Goal: Use online tool/utility: Use online tool/utility

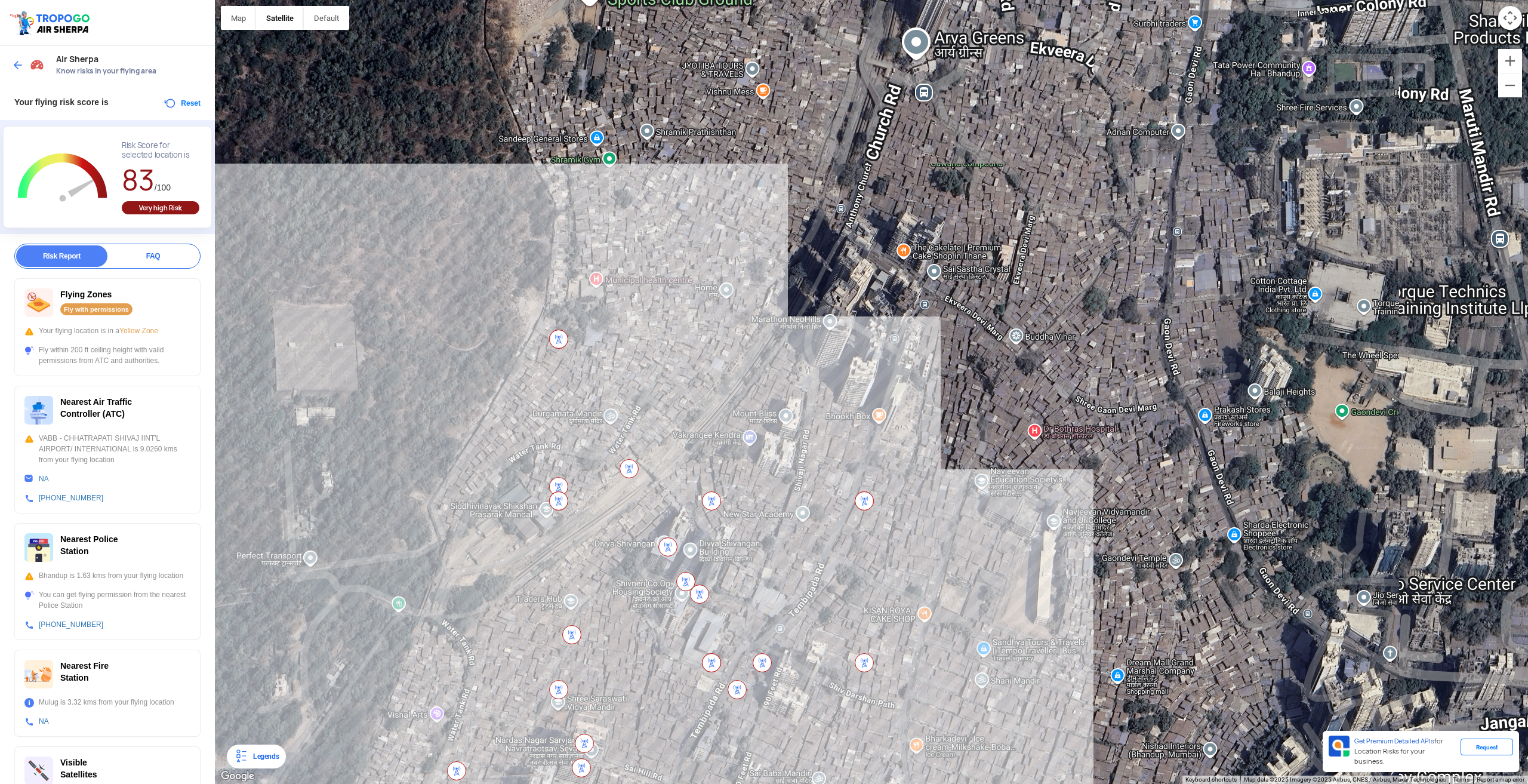
click at [568, 340] on div at bounding box center [871, 392] width 1313 height 784
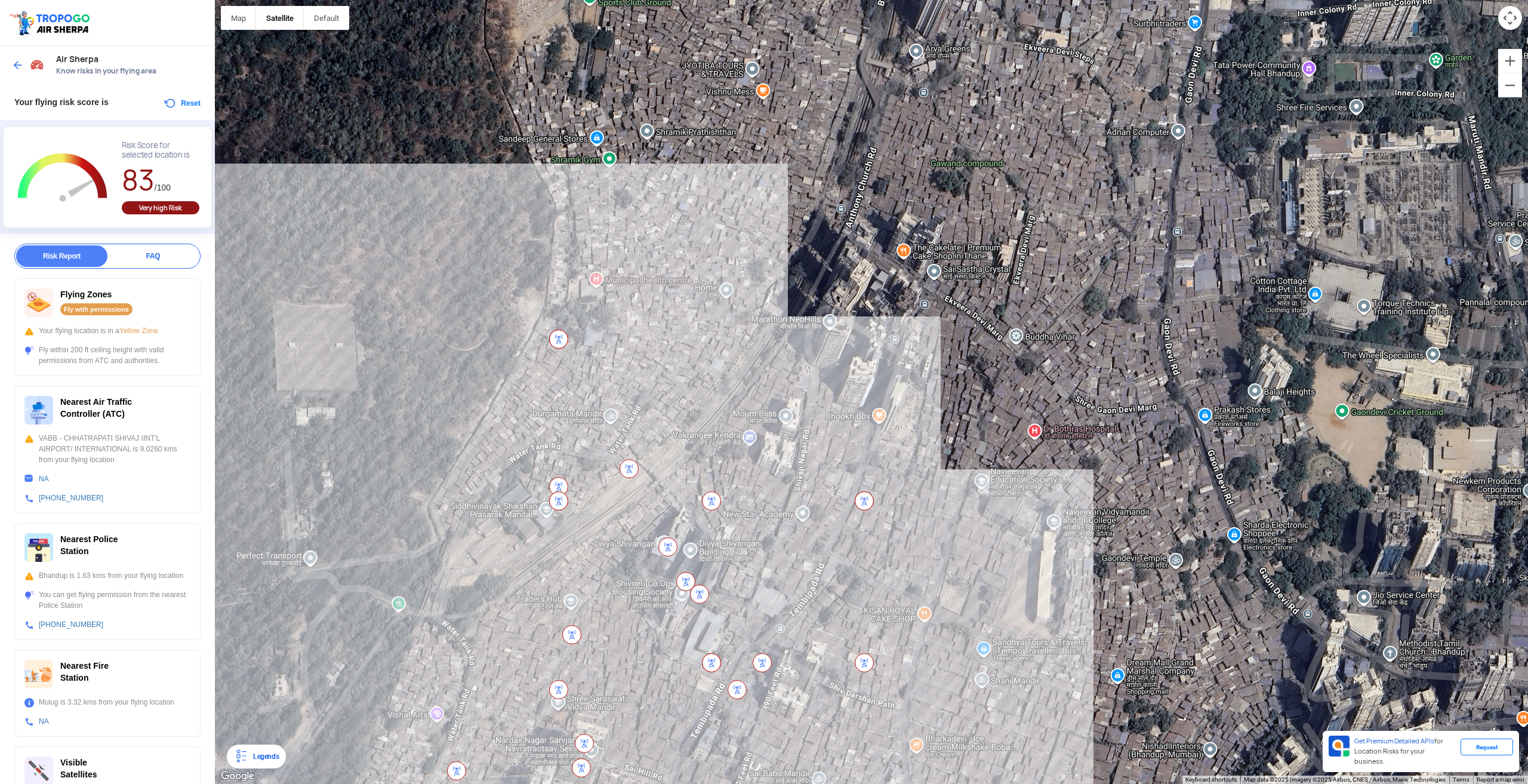
click at [560, 339] on img at bounding box center [558, 338] width 19 height 19
click at [559, 501] on img at bounding box center [558, 500] width 19 height 19
click at [106, 308] on div "Fly with permissions" at bounding box center [96, 308] width 72 height 12
drag, startPoint x: 565, startPoint y: 327, endPoint x: 562, endPoint y: 336, distance: 9.5
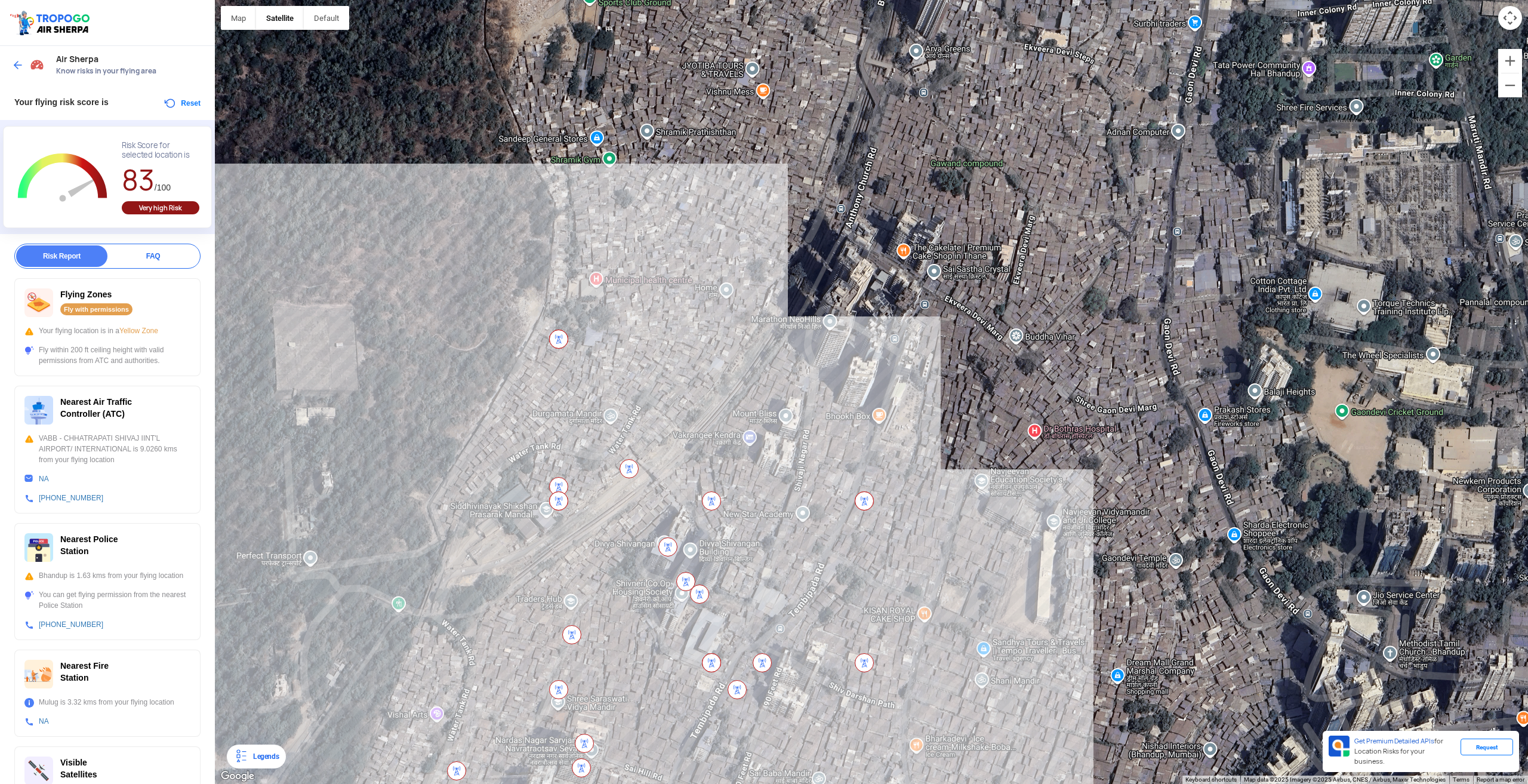
click at [565, 329] on div at bounding box center [871, 392] width 1313 height 784
click at [560, 338] on img at bounding box center [558, 338] width 19 height 19
click at [167, 204] on div "Very high Risk" at bounding box center [160, 207] width 77 height 13
click at [191, 103] on button "Reset" at bounding box center [181, 104] width 37 height 15
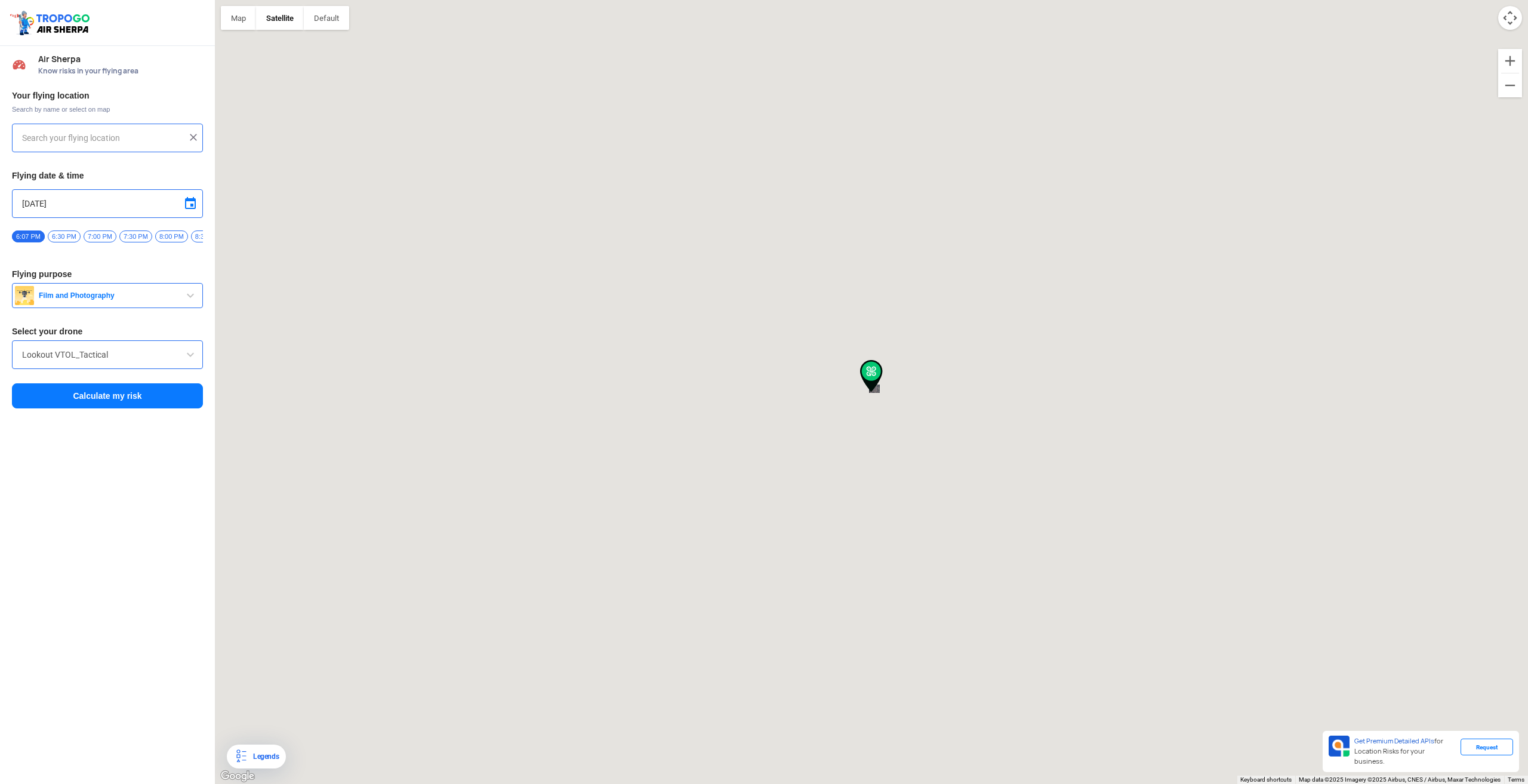
type input "[STREET_ADDRESS]"
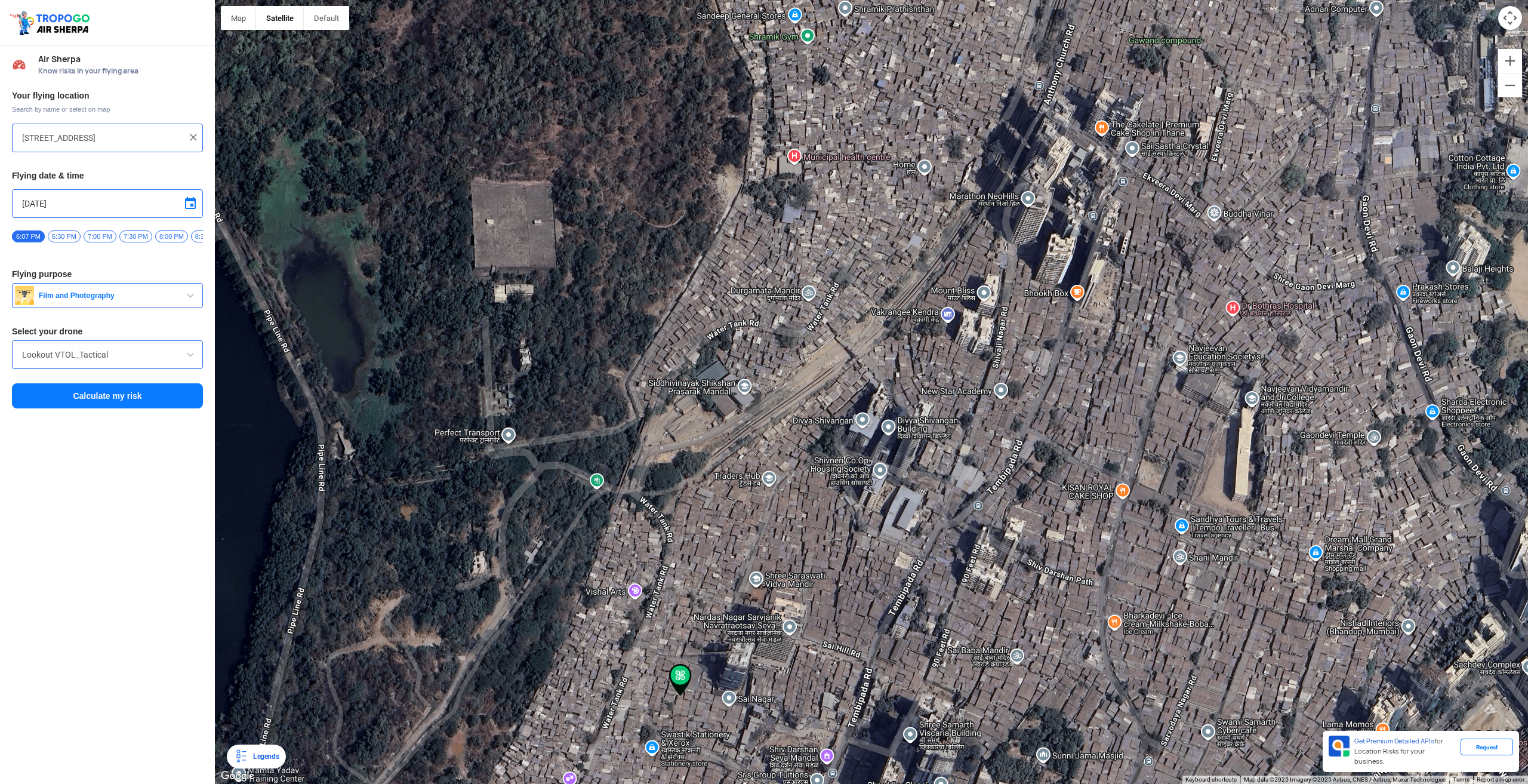
click at [171, 146] on div "[STREET_ADDRESS]" at bounding box center [107, 138] width 191 height 29
click at [171, 362] on input "Lookout VTOL_Tactical" at bounding box center [107, 355] width 171 height 15
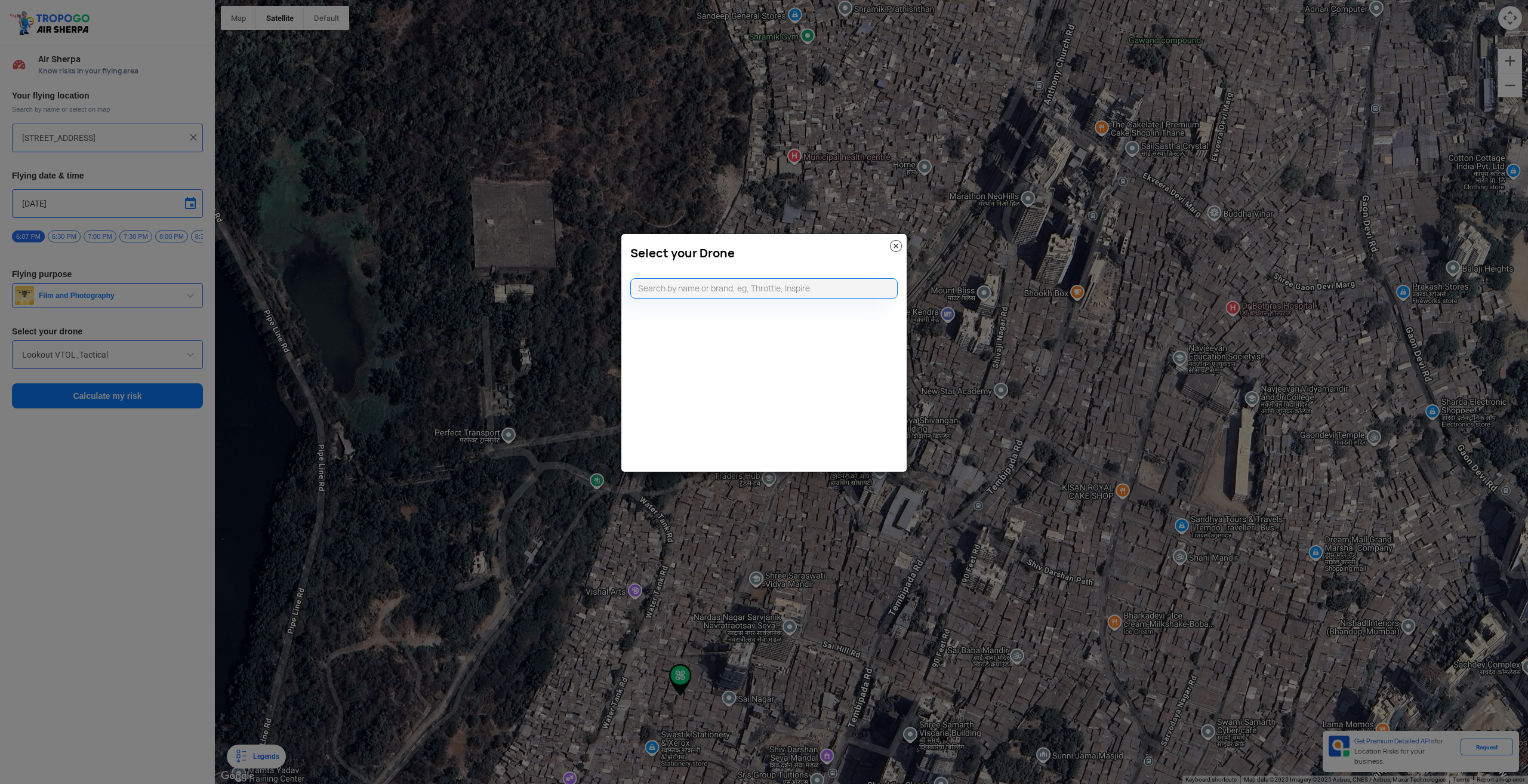
click at [889, 244] on div "Select your Drone" at bounding box center [764, 249] width 286 height 32
click at [894, 242] on img at bounding box center [896, 246] width 12 height 12
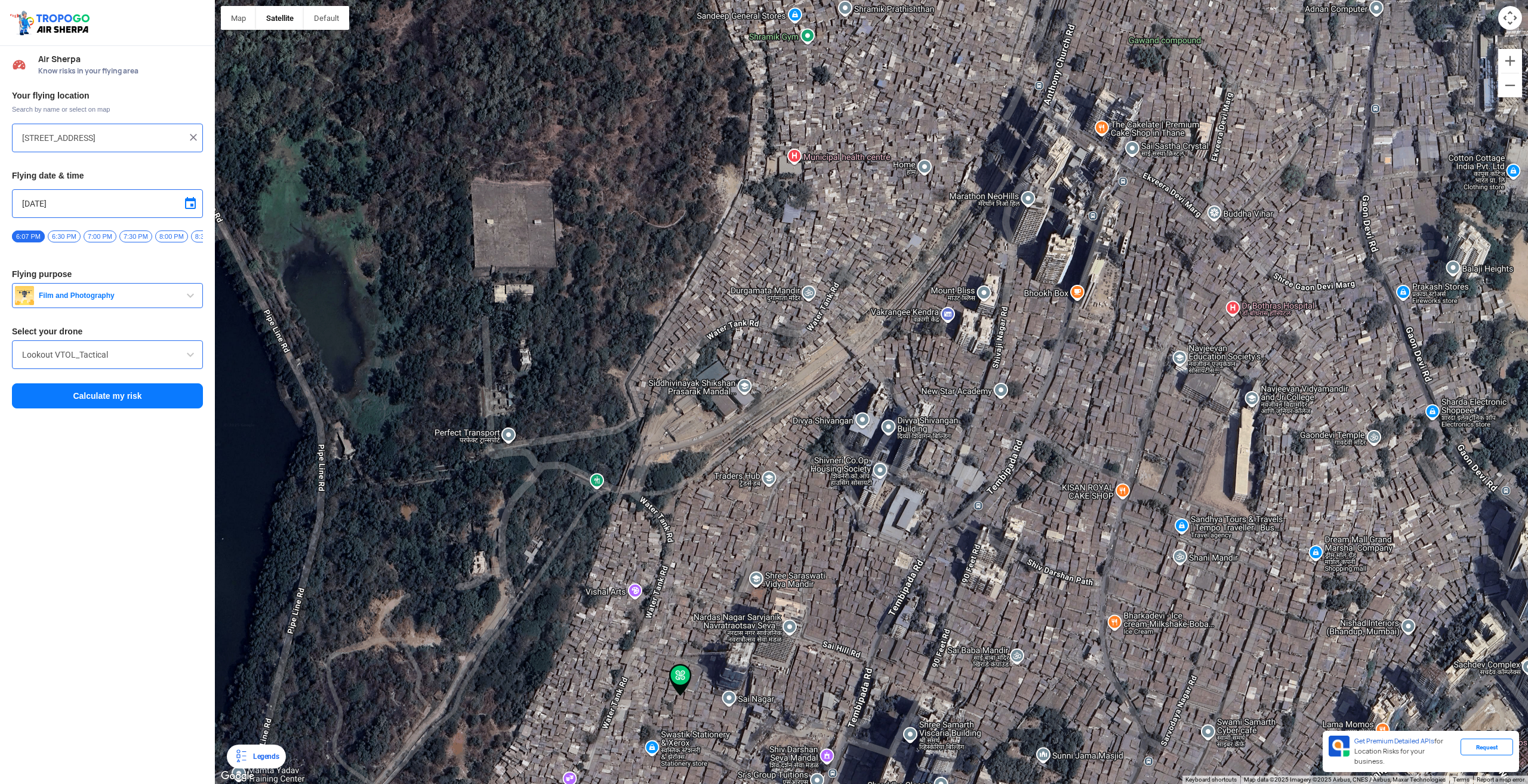
click at [92, 297] on span "Film and Photography" at bounding box center [108, 296] width 149 height 10
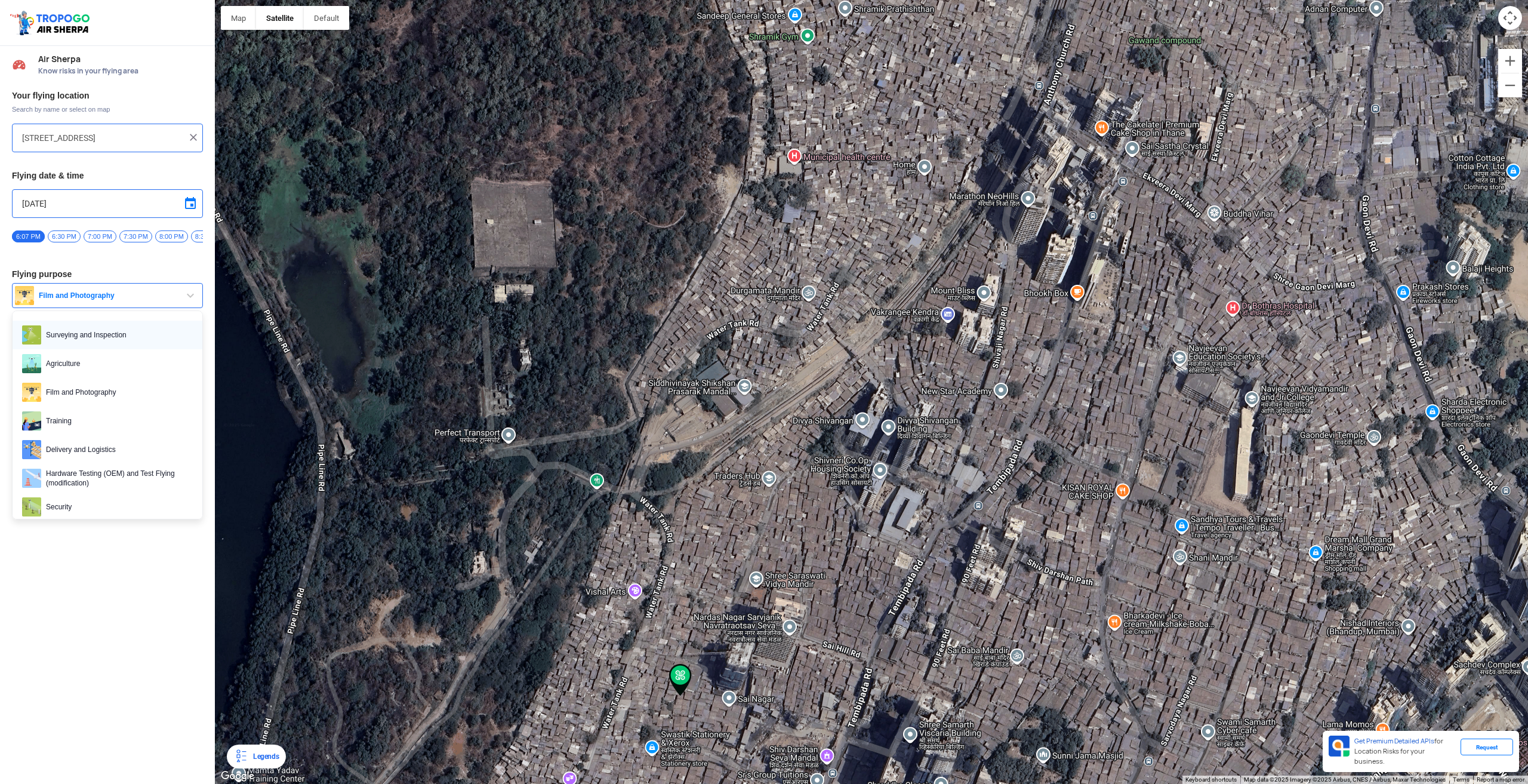
click at [96, 334] on span "Surveying and Inspection" at bounding box center [116, 335] width 152 height 19
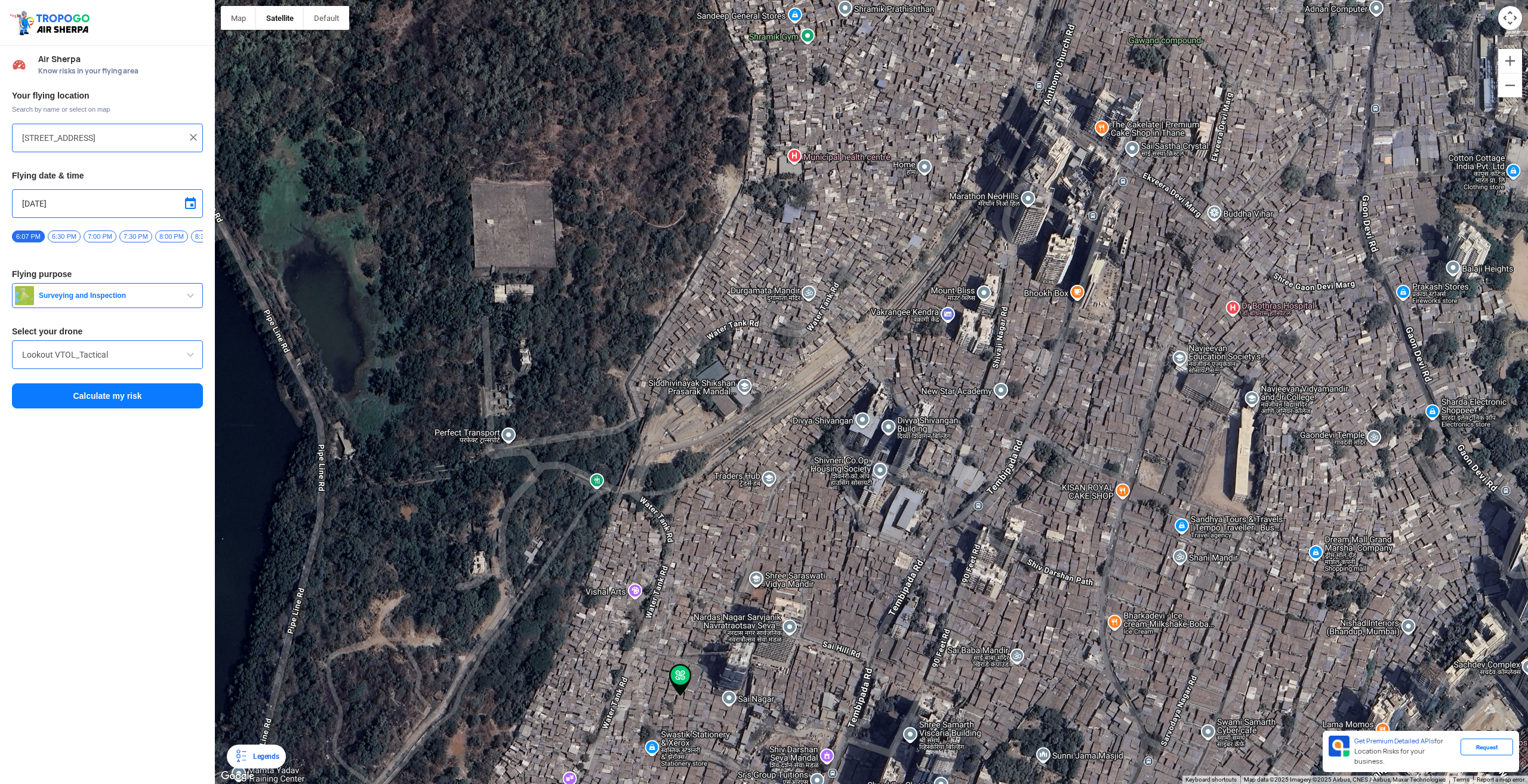
click at [36, 200] on input "[DATE]" at bounding box center [107, 204] width 171 height 15
click at [196, 199] on div at bounding box center [764, 392] width 1528 height 784
click at [192, 203] on span at bounding box center [190, 204] width 15 height 15
click at [107, 288] on span "22" at bounding box center [106, 290] width 14 height 14
type input "[DATE]"
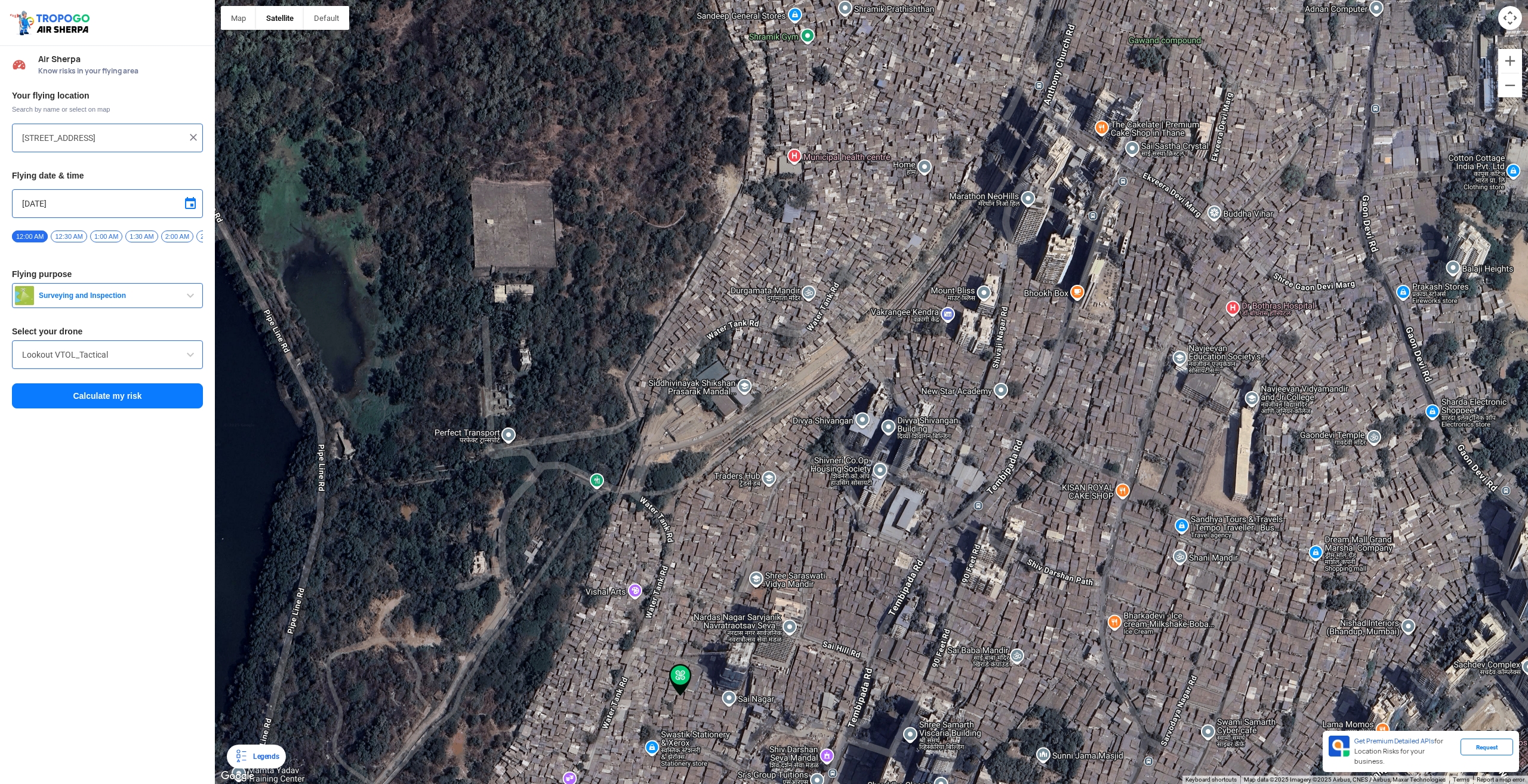
click at [116, 397] on button "Calculate my risk" at bounding box center [107, 396] width 191 height 25
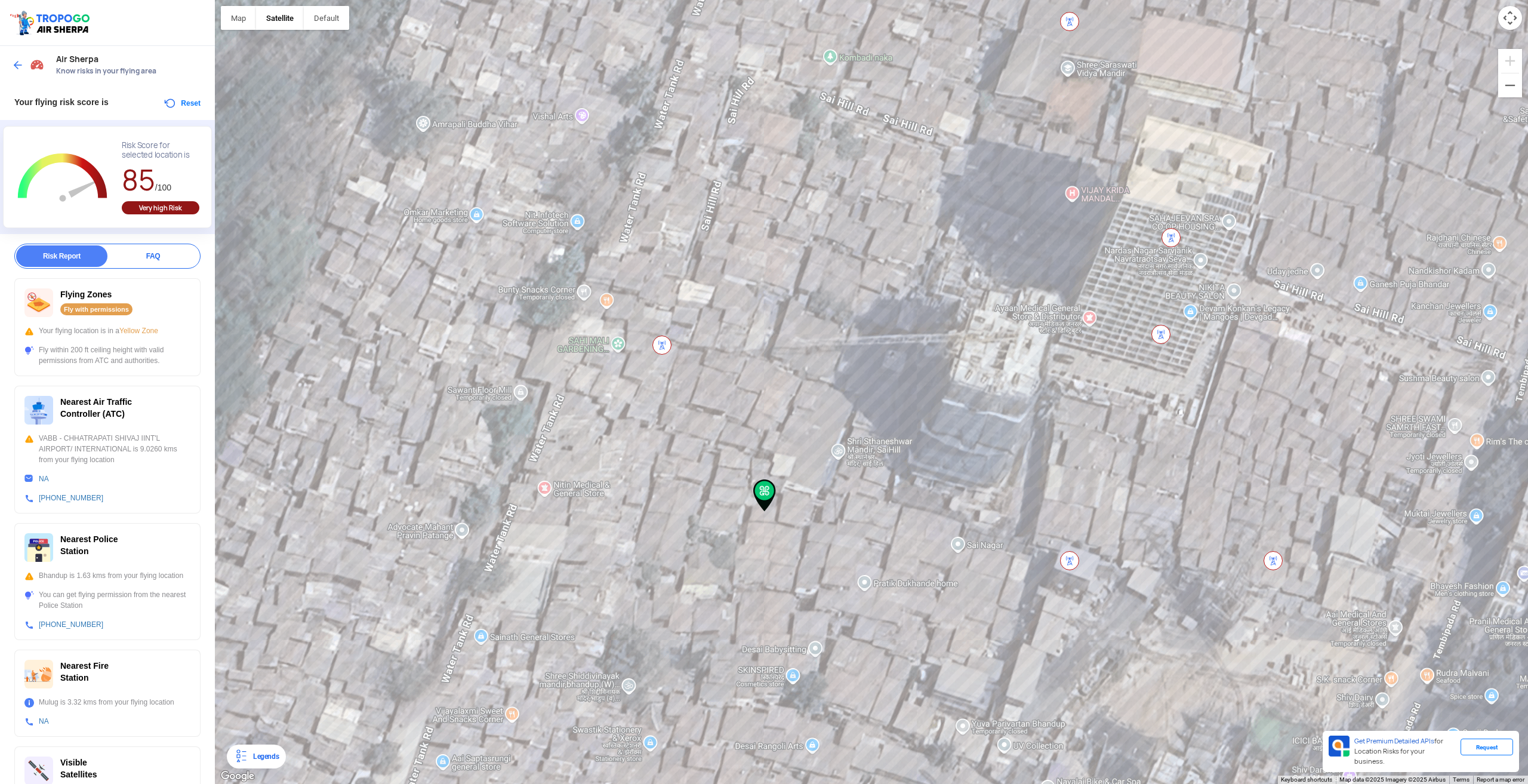
click at [658, 343] on img at bounding box center [661, 345] width 19 height 19
click at [144, 262] on div "FAQ" at bounding box center [153, 256] width 91 height 22
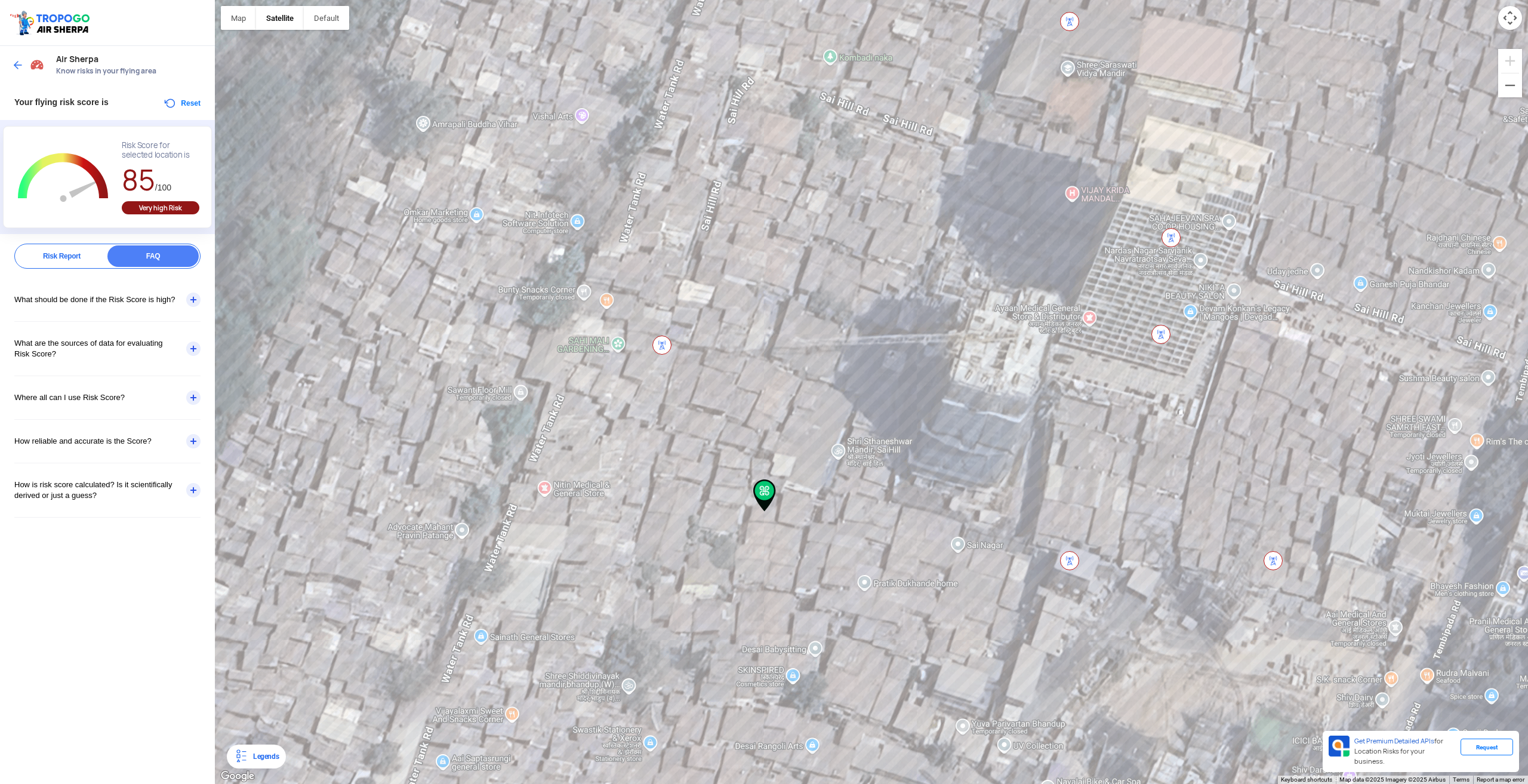
click at [63, 258] on div "Risk Report" at bounding box center [62, 256] width 91 height 22
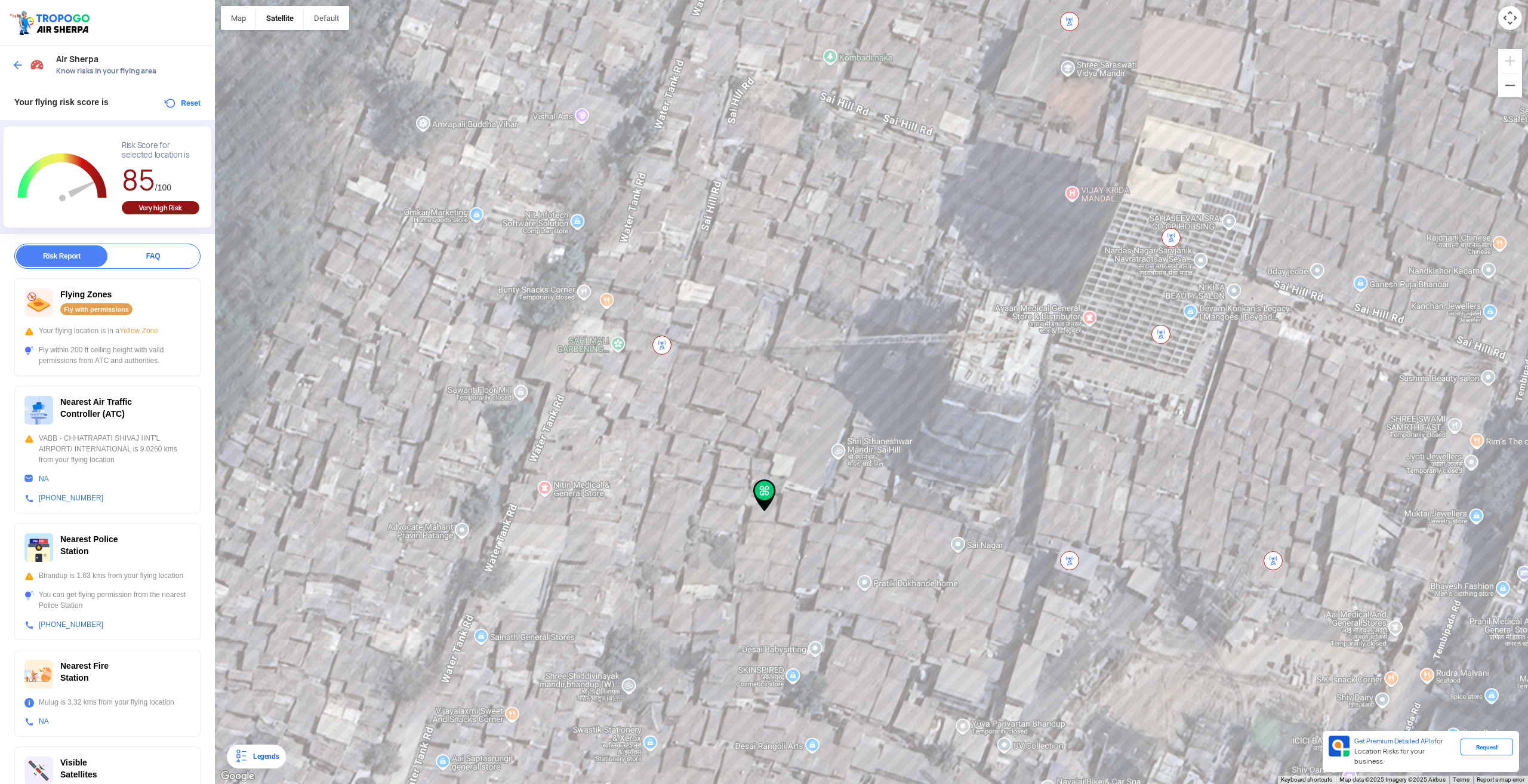
click at [154, 212] on div "Very high Risk" at bounding box center [160, 207] width 77 height 13
click at [327, 20] on button "button" at bounding box center [327, 18] width 45 height 24
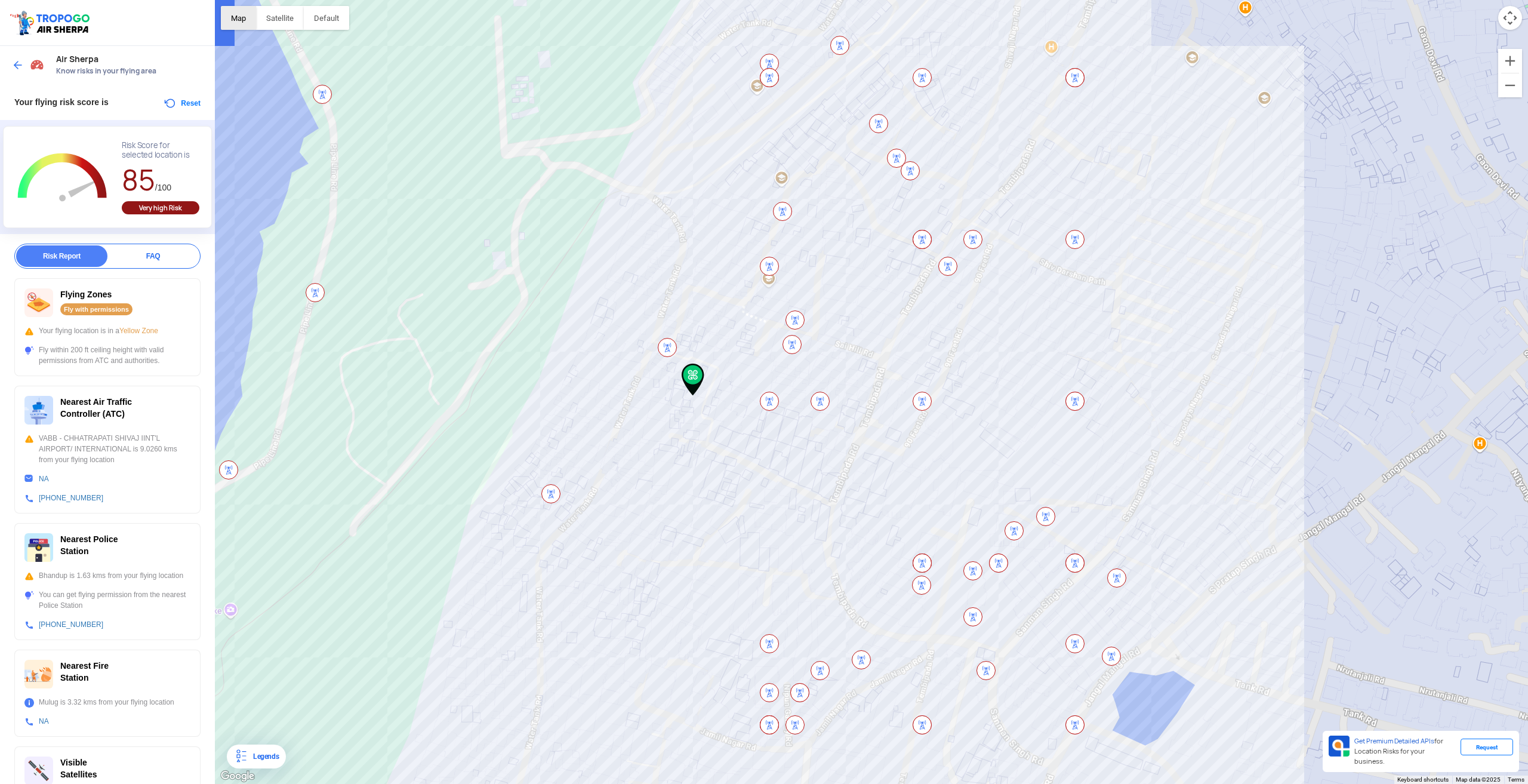
click at [247, 25] on button "Map" at bounding box center [238, 18] width 35 height 24
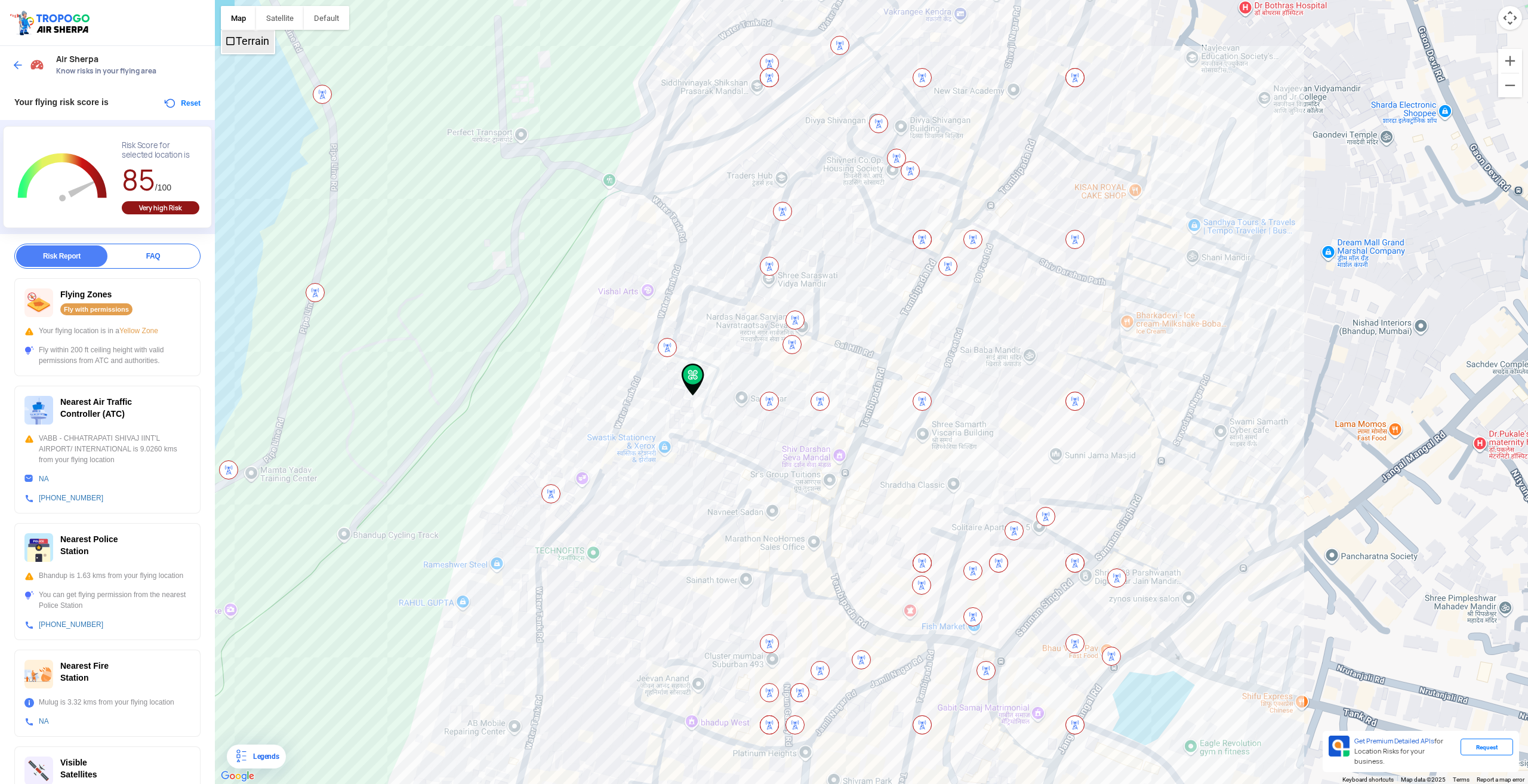
click at [229, 42] on span "Terrain" at bounding box center [230, 41] width 11 height 11
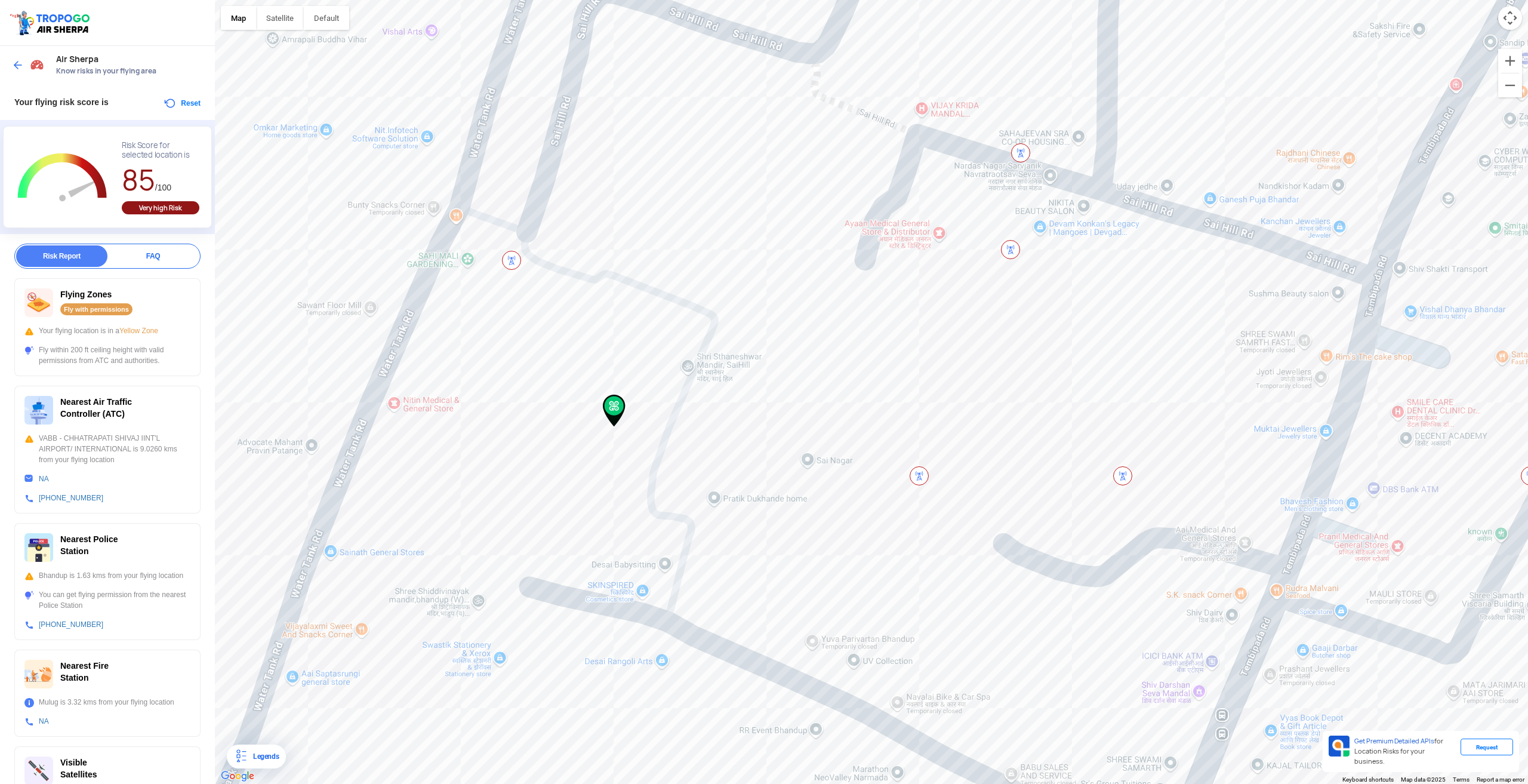
click at [1497, 755] on div "Request" at bounding box center [1487, 747] width 53 height 16
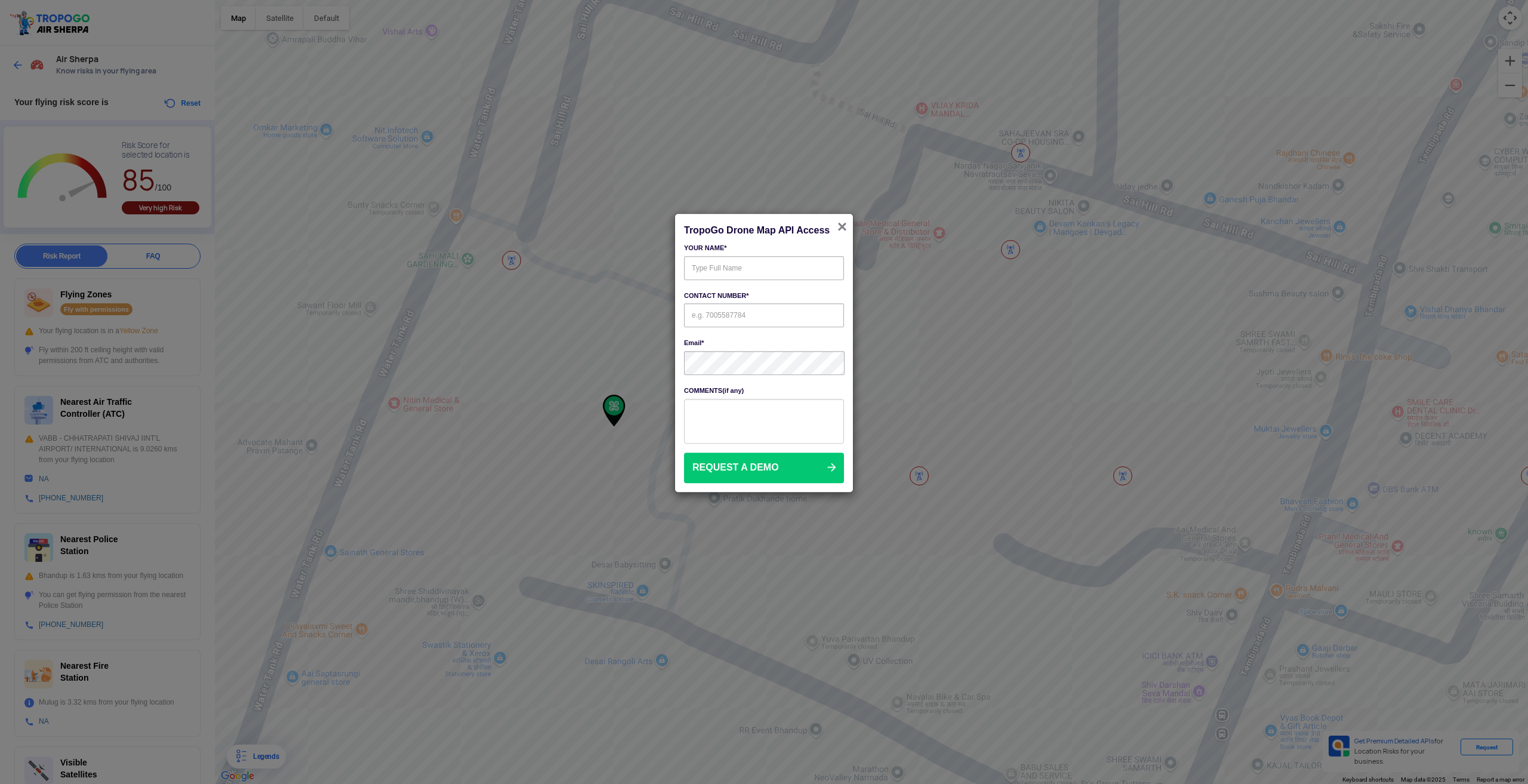
click at [841, 225] on span "×" at bounding box center [842, 226] width 10 height 18
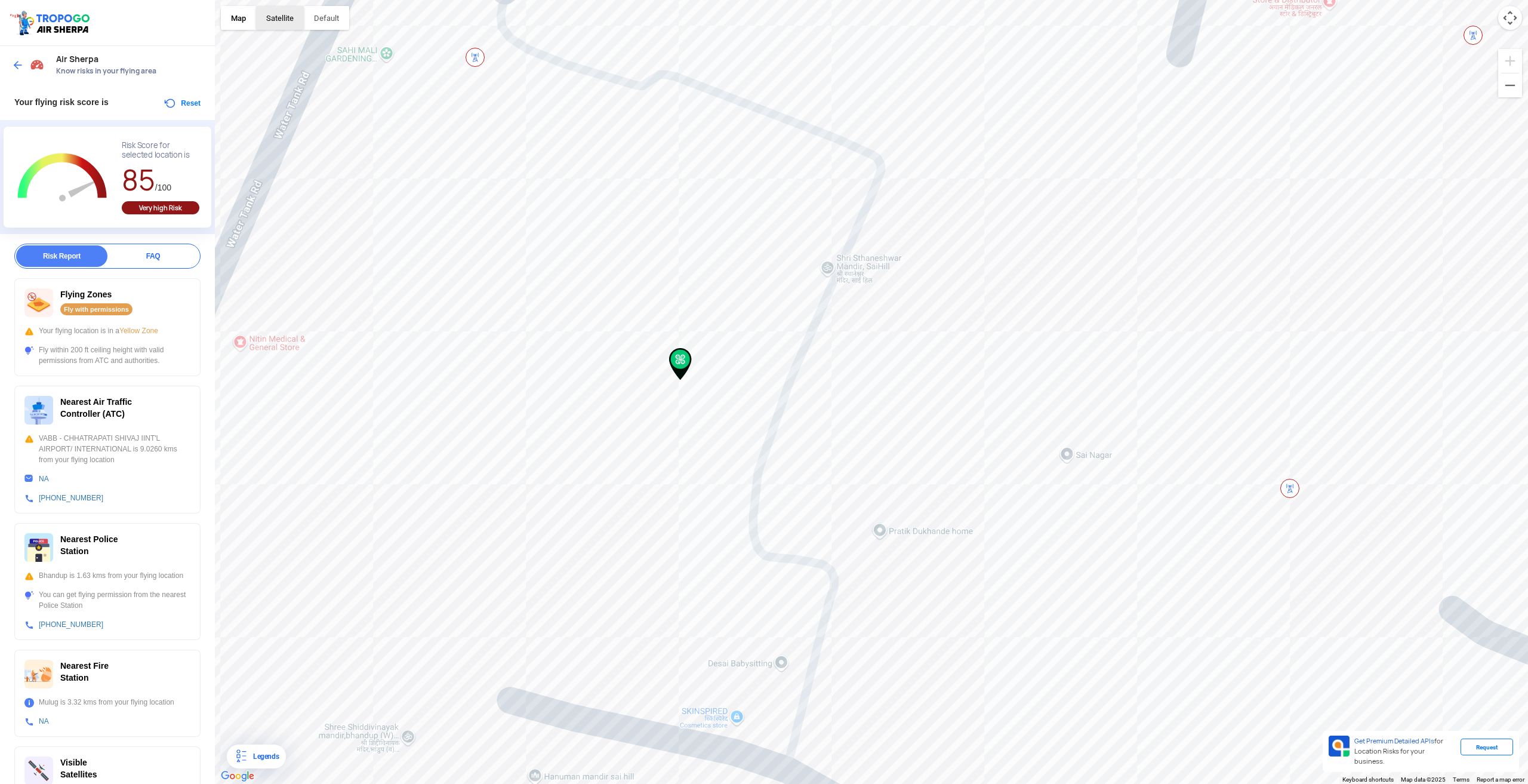
click at [286, 25] on button "Satellite" at bounding box center [280, 18] width 48 height 24
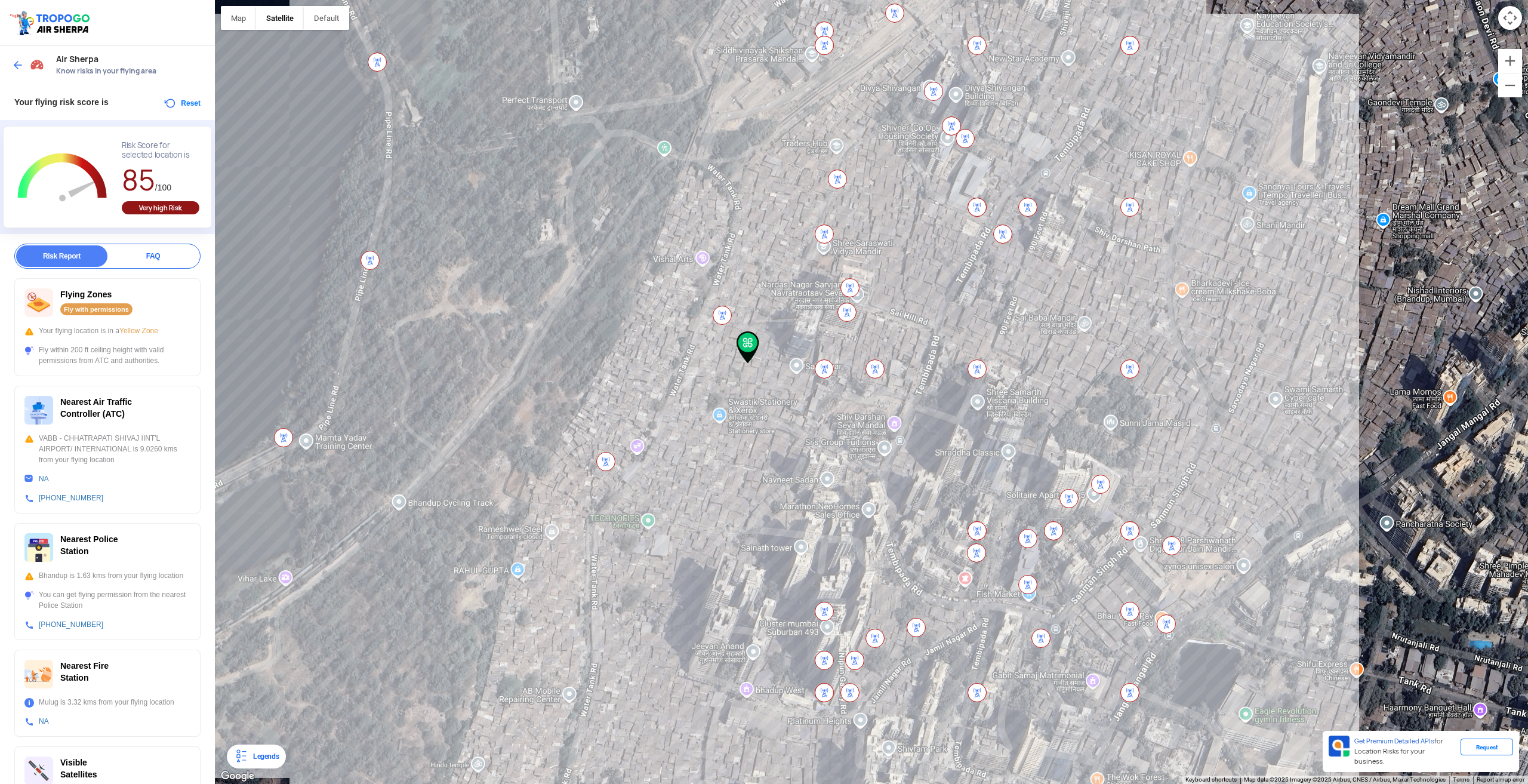
click at [370, 268] on img at bounding box center [369, 260] width 19 height 19
click at [281, 437] on img at bounding box center [283, 437] width 19 height 19
click at [246, 761] on img at bounding box center [241, 757] width 15 height 15
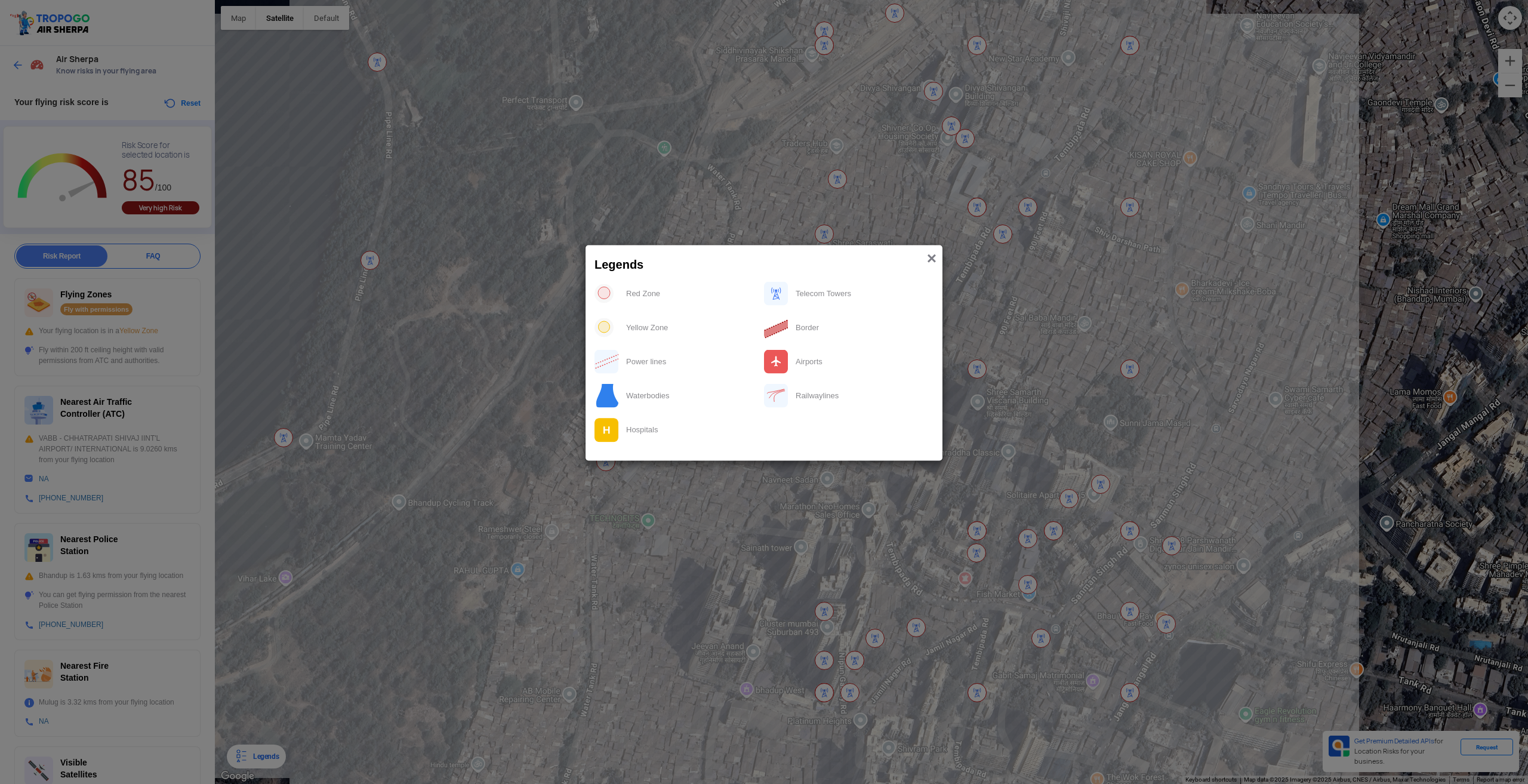
click at [931, 255] on span "×" at bounding box center [931, 257] width 10 height 18
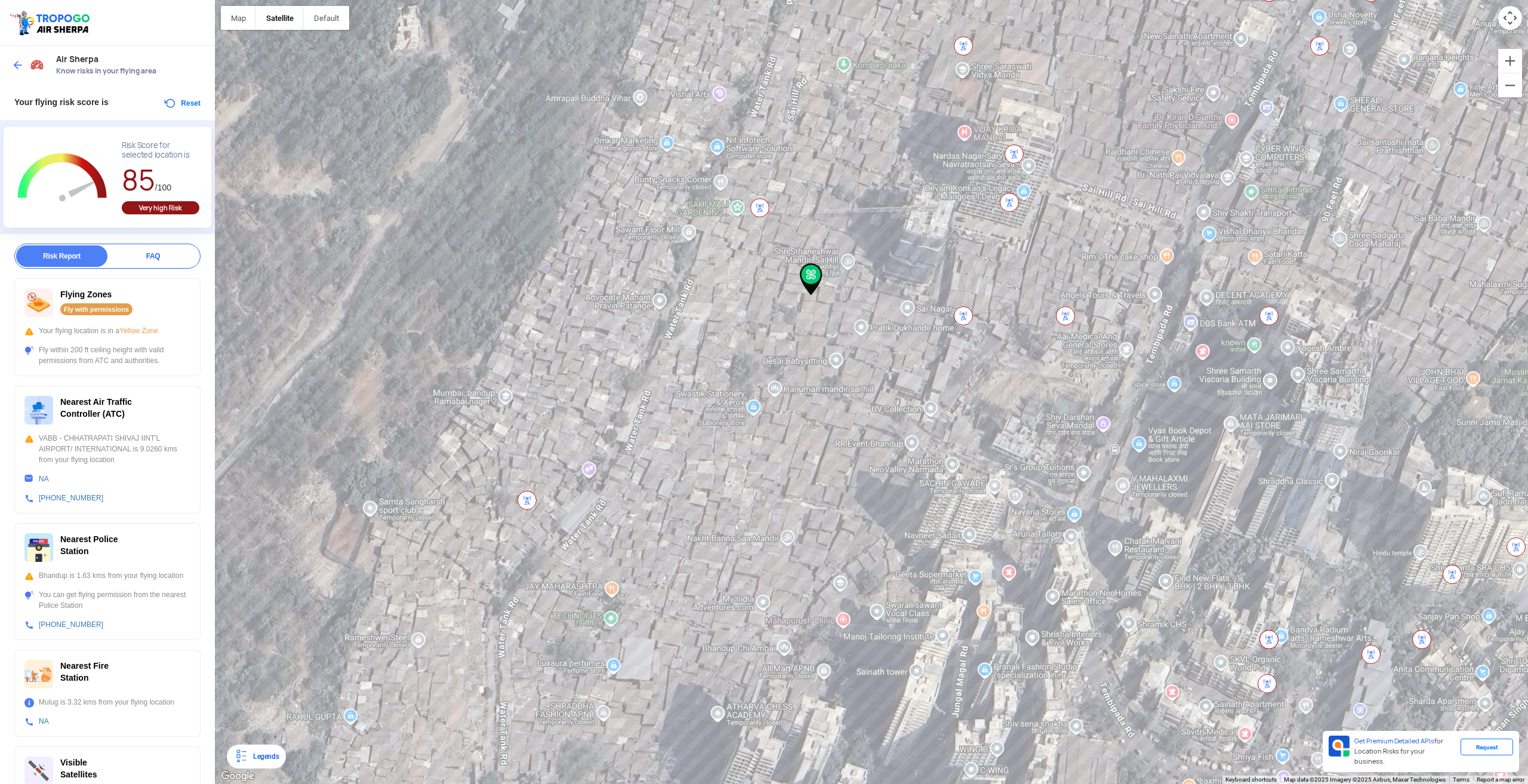
drag, startPoint x: 775, startPoint y: 486, endPoint x: 643, endPoint y: 256, distance: 265.2
click at [643, 256] on div at bounding box center [871, 392] width 1313 height 784
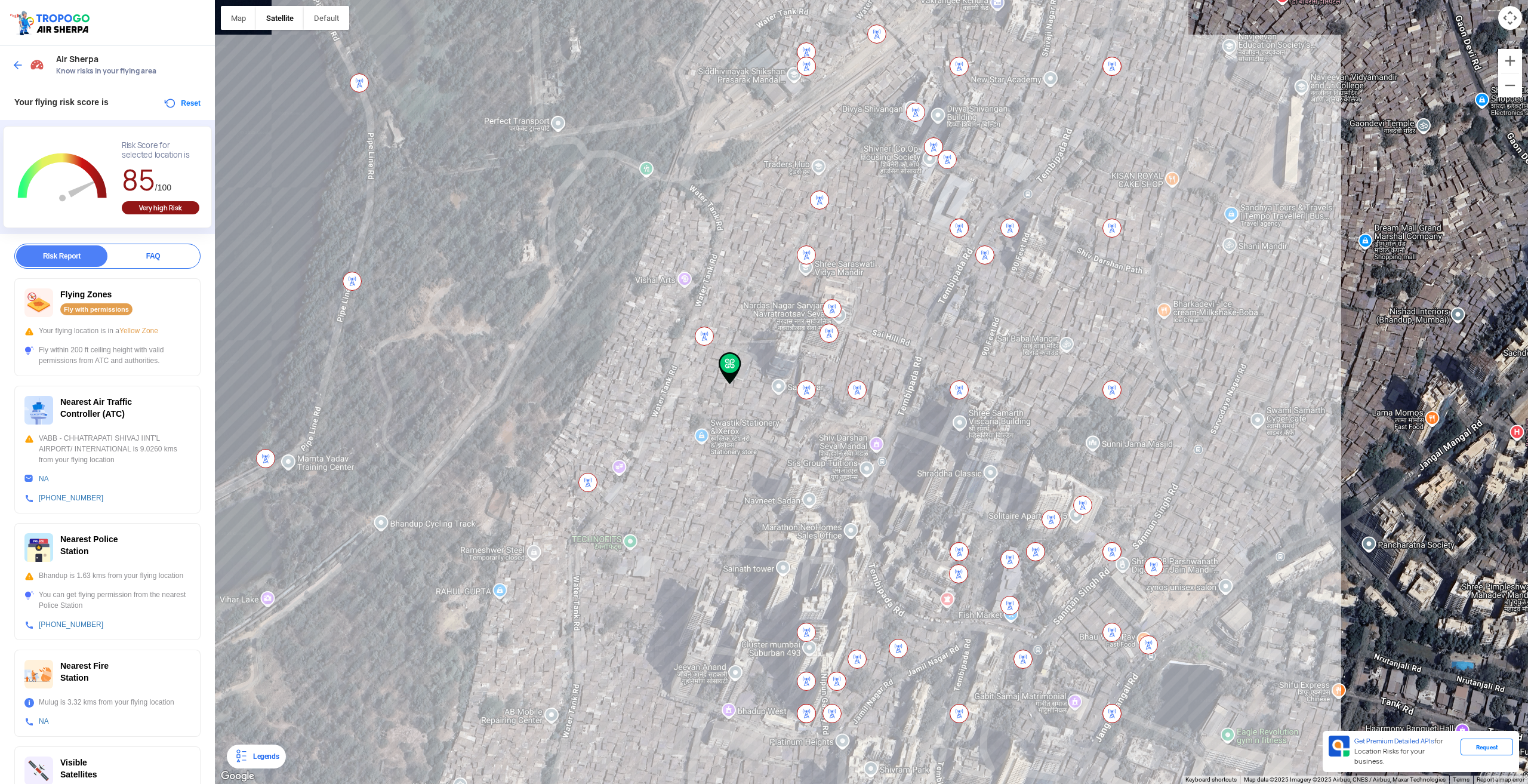
drag, startPoint x: 447, startPoint y: 215, endPoint x: 546, endPoint y: 220, distance: 99.1
click at [549, 215] on div at bounding box center [871, 392] width 1313 height 784
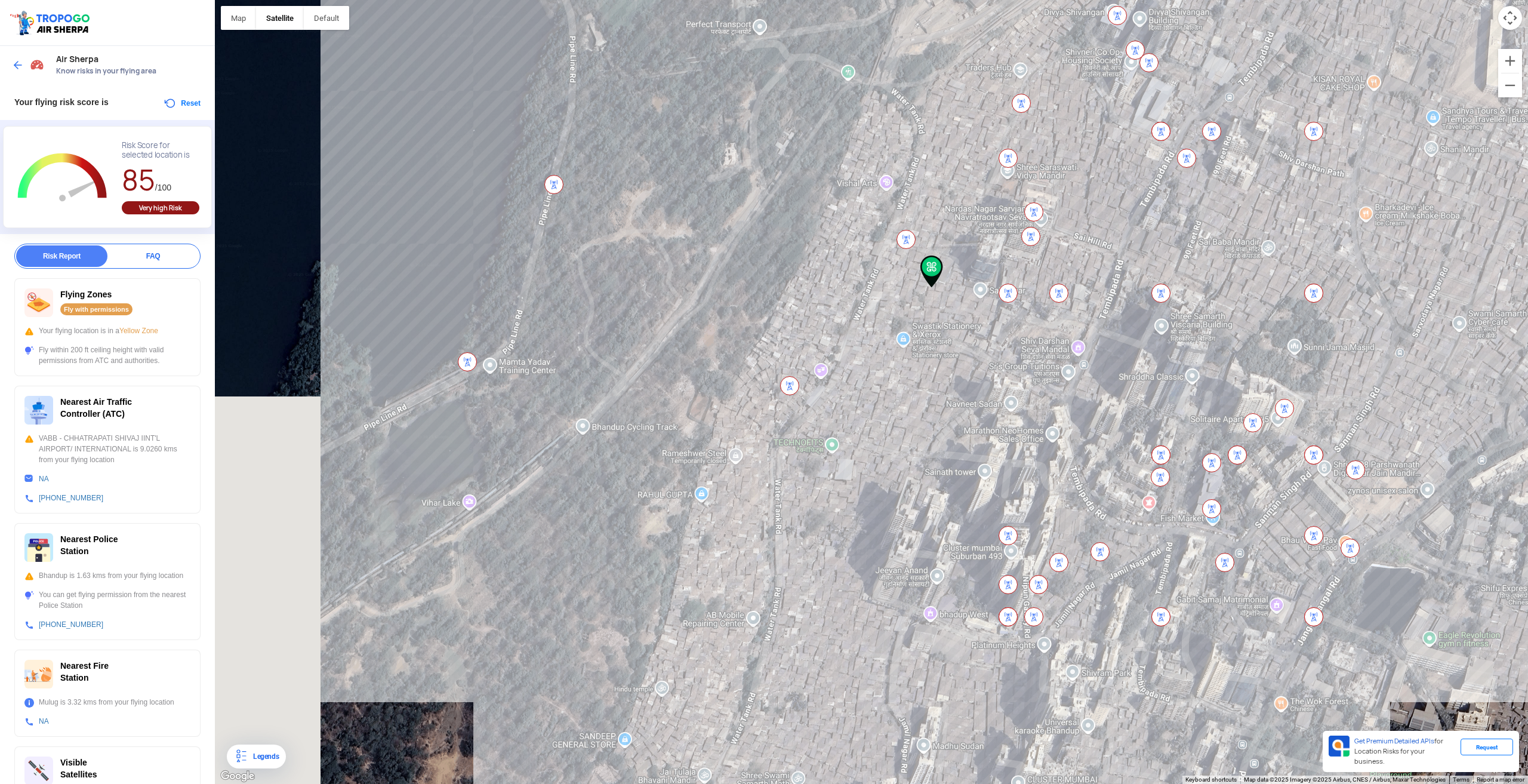
drag, startPoint x: 407, startPoint y: 377, endPoint x: 605, endPoint y: 280, distance: 220.5
click at [605, 280] on div at bounding box center [871, 392] width 1313 height 784
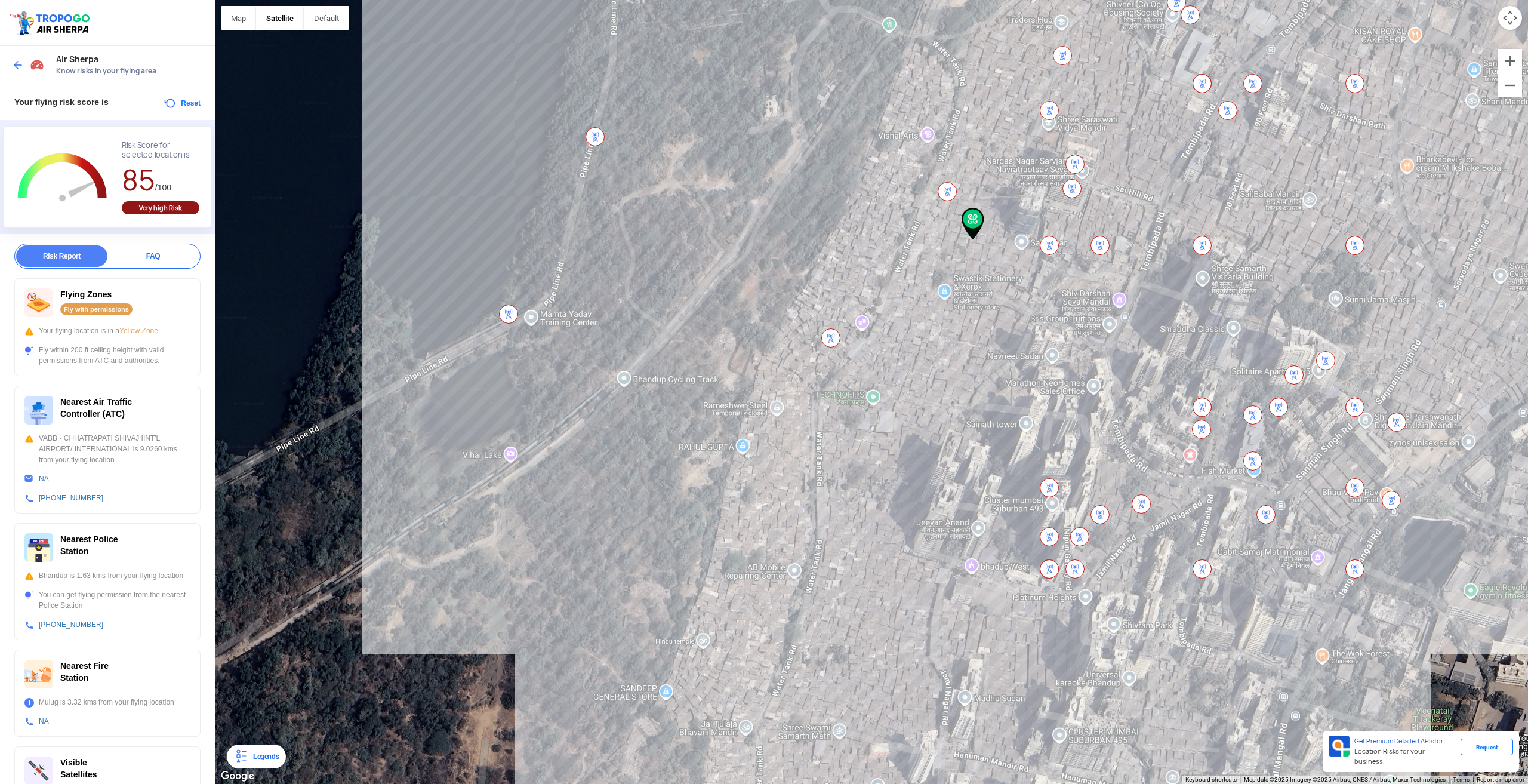
drag, startPoint x: 527, startPoint y: 409, endPoint x: 539, endPoint y: 392, distance: 20.8
click at [539, 392] on div at bounding box center [871, 392] width 1313 height 784
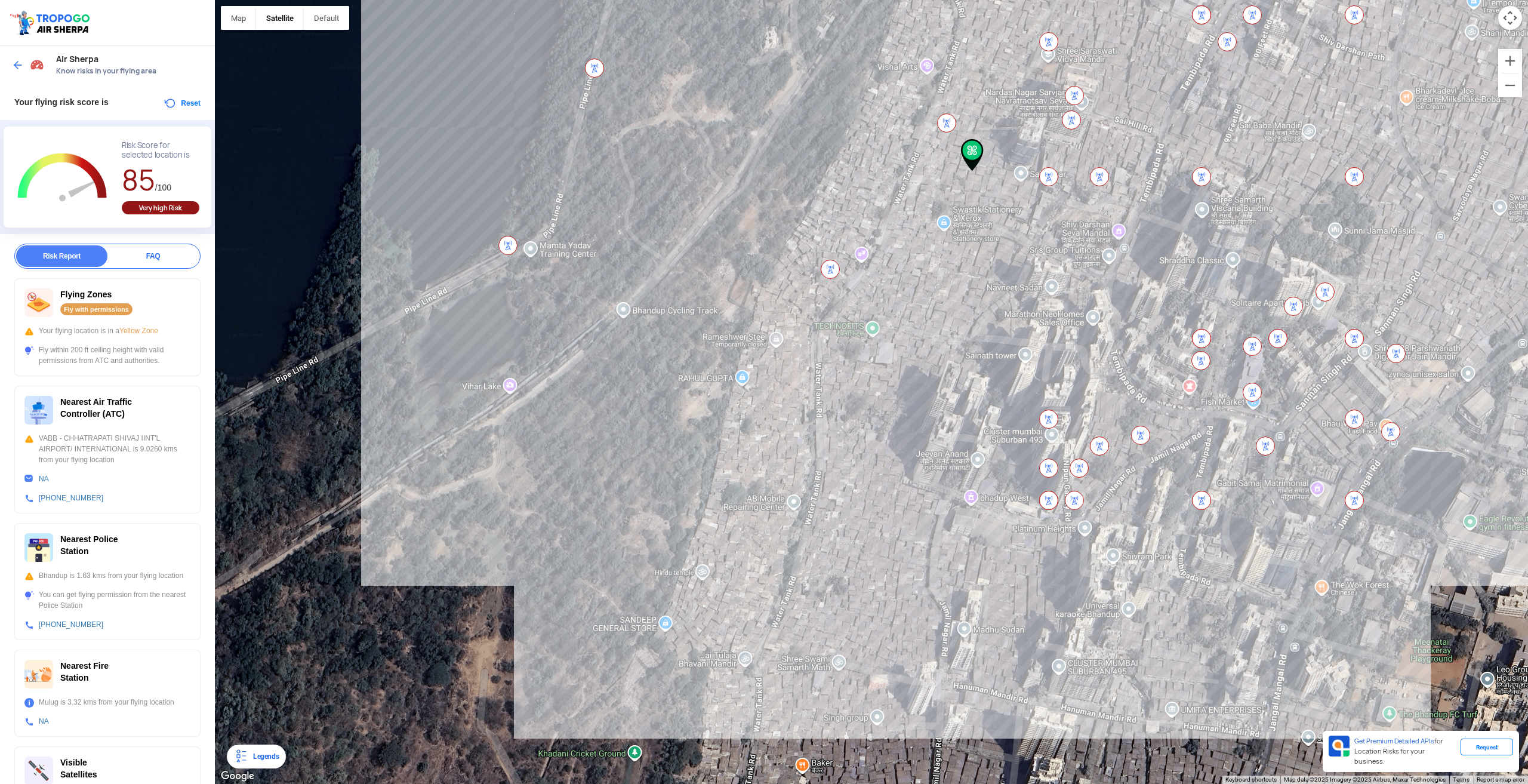
drag, startPoint x: 576, startPoint y: 359, endPoint x: 557, endPoint y: 379, distance: 27.6
click at [557, 379] on div at bounding box center [871, 392] width 1313 height 784
